Goal: Information Seeking & Learning: Learn about a topic

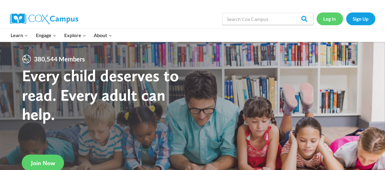
click at [333, 19] on link "Log In" at bounding box center [330, 18] width 26 height 12
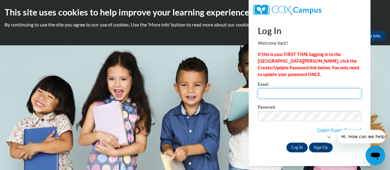
type input "e047376@muscogee.k12.ga.us"
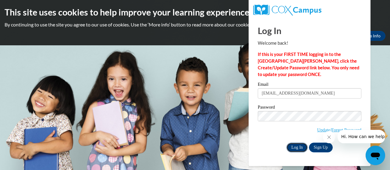
click at [300, 145] on input "Log In" at bounding box center [296, 148] width 21 height 10
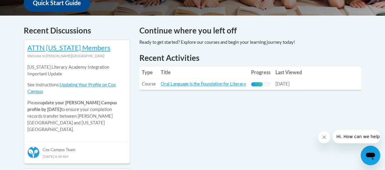
scroll to position [240, 0]
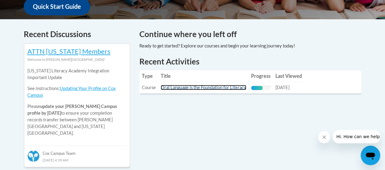
click at [195, 88] on link "Oral Language is the Foundation for Literacy" at bounding box center [204, 87] width 86 height 5
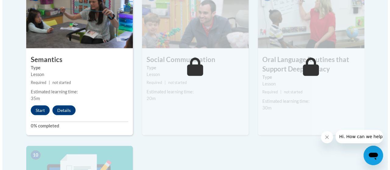
scroll to position [568, 0]
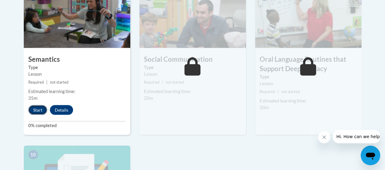
click at [38, 111] on button "Start" at bounding box center [37, 110] width 19 height 10
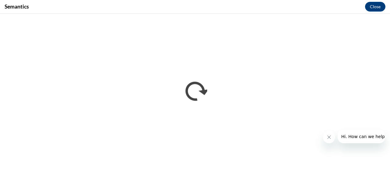
scroll to position [0, 0]
